Goal: Task Accomplishment & Management: Complete application form

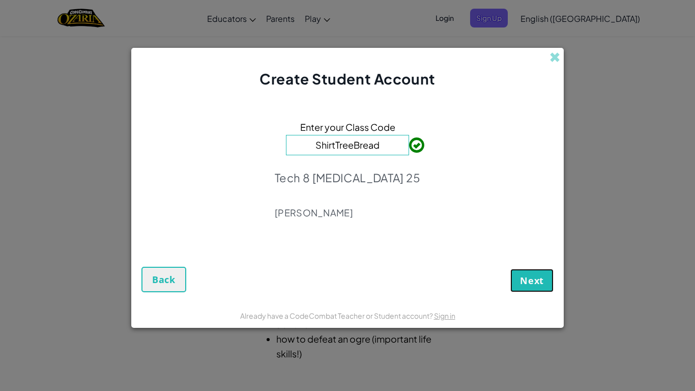
click at [520, 274] on span "Next" at bounding box center [532, 280] width 24 height 12
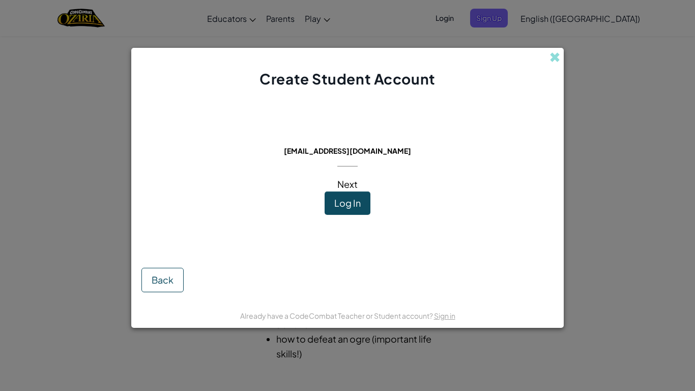
click at [356, 207] on span "Log In" at bounding box center [347, 203] width 26 height 12
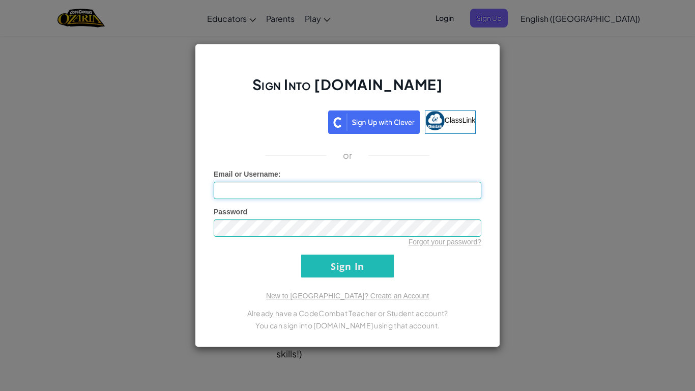
click at [311, 196] on input "Email or Username :" at bounding box center [347, 190] width 267 height 17
